Goal: Information Seeking & Learning: Learn about a topic

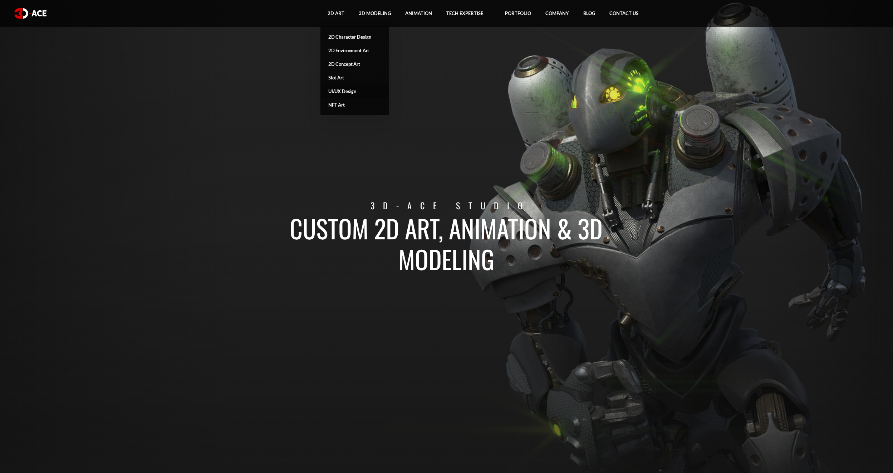
click at [338, 90] on link "UI/UX Design" at bounding box center [354, 91] width 69 height 14
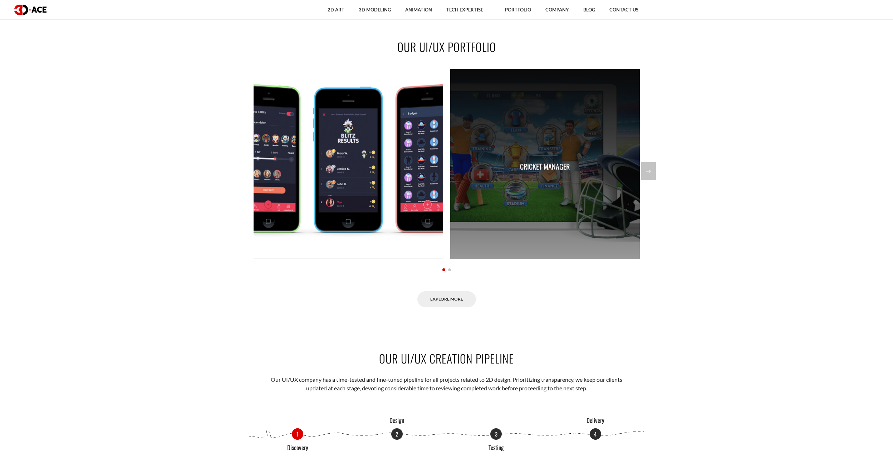
scroll to position [701, 0]
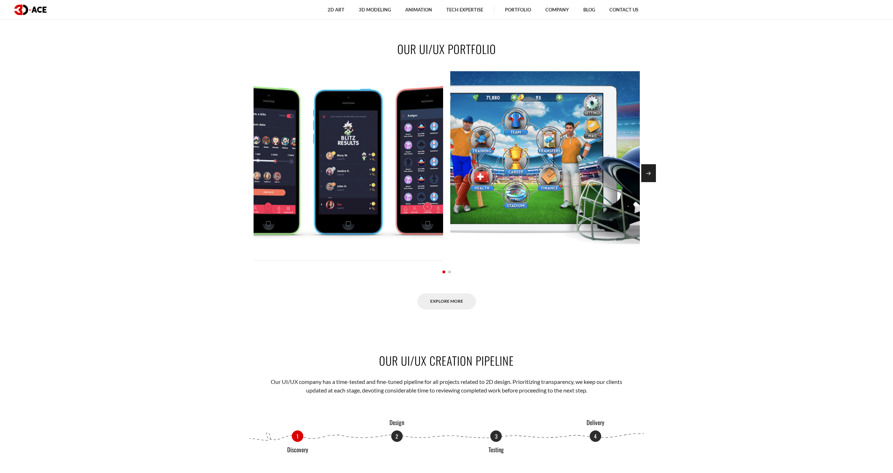
click at [646, 174] on div "Next slide" at bounding box center [648, 173] width 15 height 18
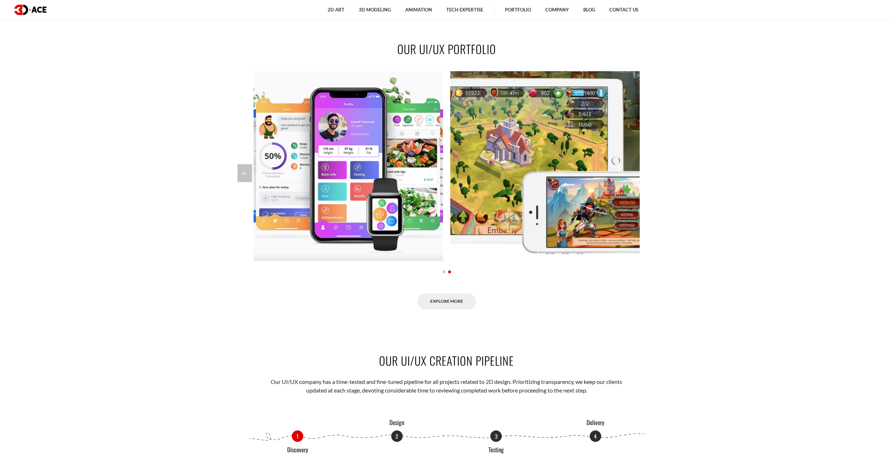
click at [646, 174] on div at bounding box center [446, 173] width 418 height 18
click at [234, 173] on section "OUR UI/UX PORTFOLIO Trivia Hero Cricket Manager Personal Trainer Hexagonium Exp…" at bounding box center [446, 174] width 893 height 311
click at [243, 173] on div "Previous slide" at bounding box center [244, 173] width 15 height 18
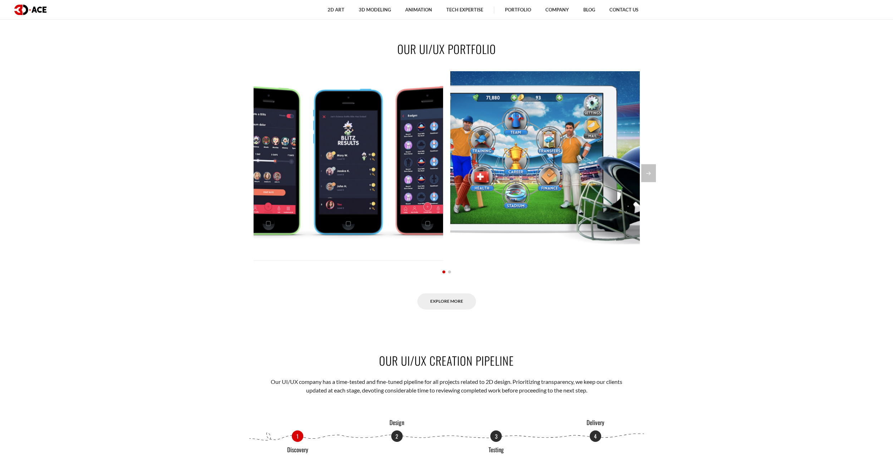
click at [243, 173] on div at bounding box center [446, 173] width 418 height 18
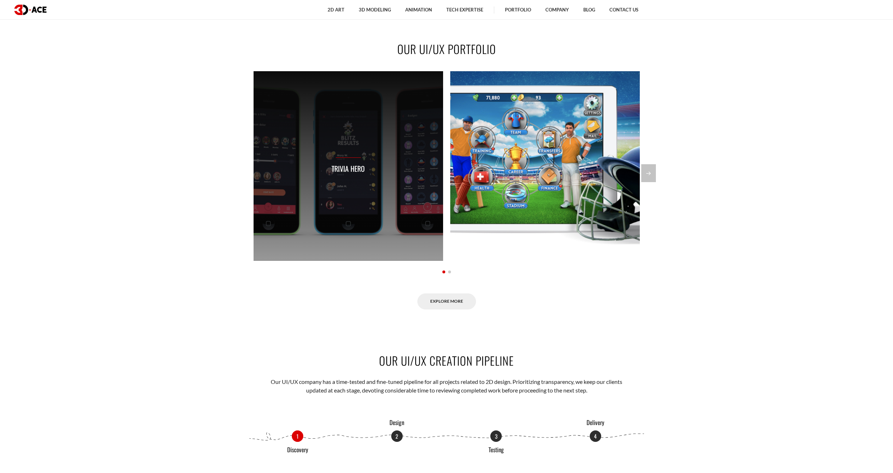
click at [394, 180] on div "Trivia Hero" at bounding box center [347, 165] width 189 height 189
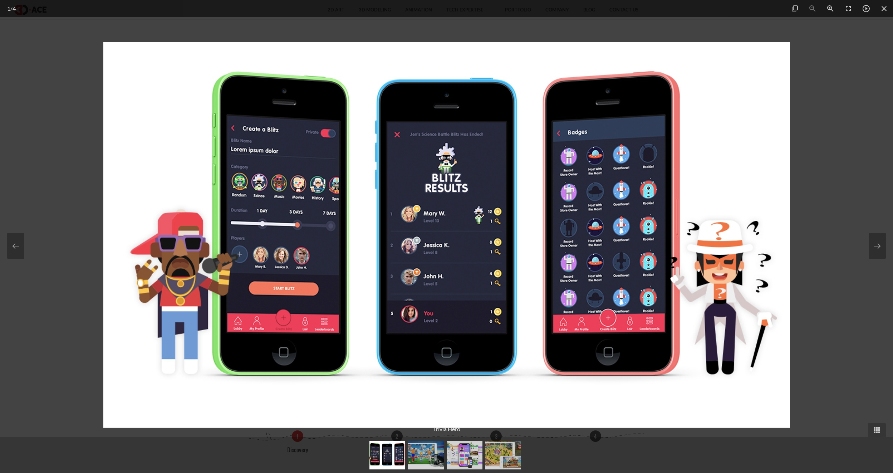
click at [808, 222] on div at bounding box center [446, 236] width 893 height 473
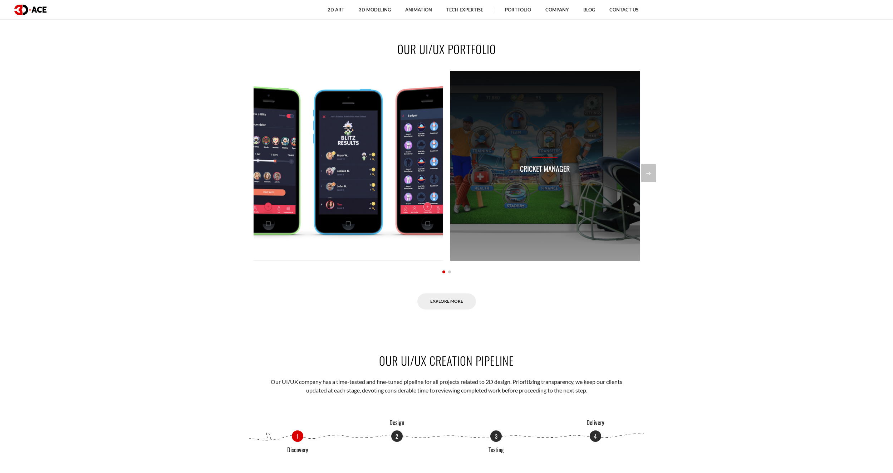
click at [608, 151] on div "Cricket Manager" at bounding box center [544, 165] width 189 height 189
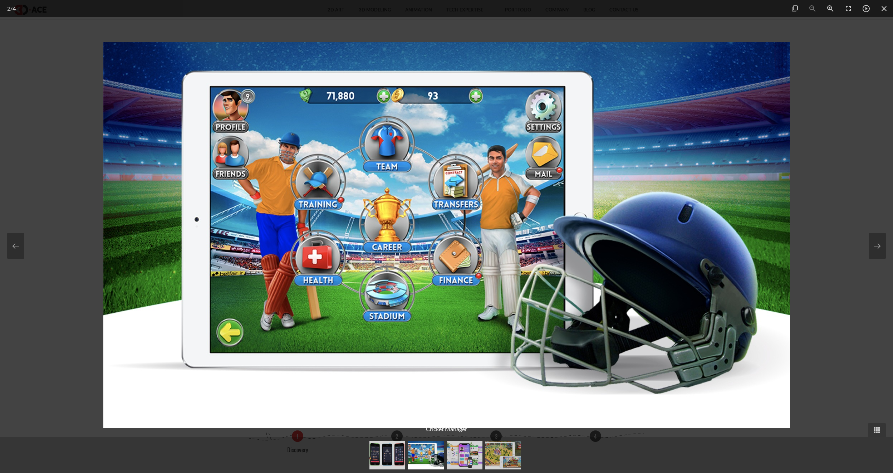
click at [866, 181] on div at bounding box center [446, 236] width 893 height 473
